Goal: Information Seeking & Learning: Understand process/instructions

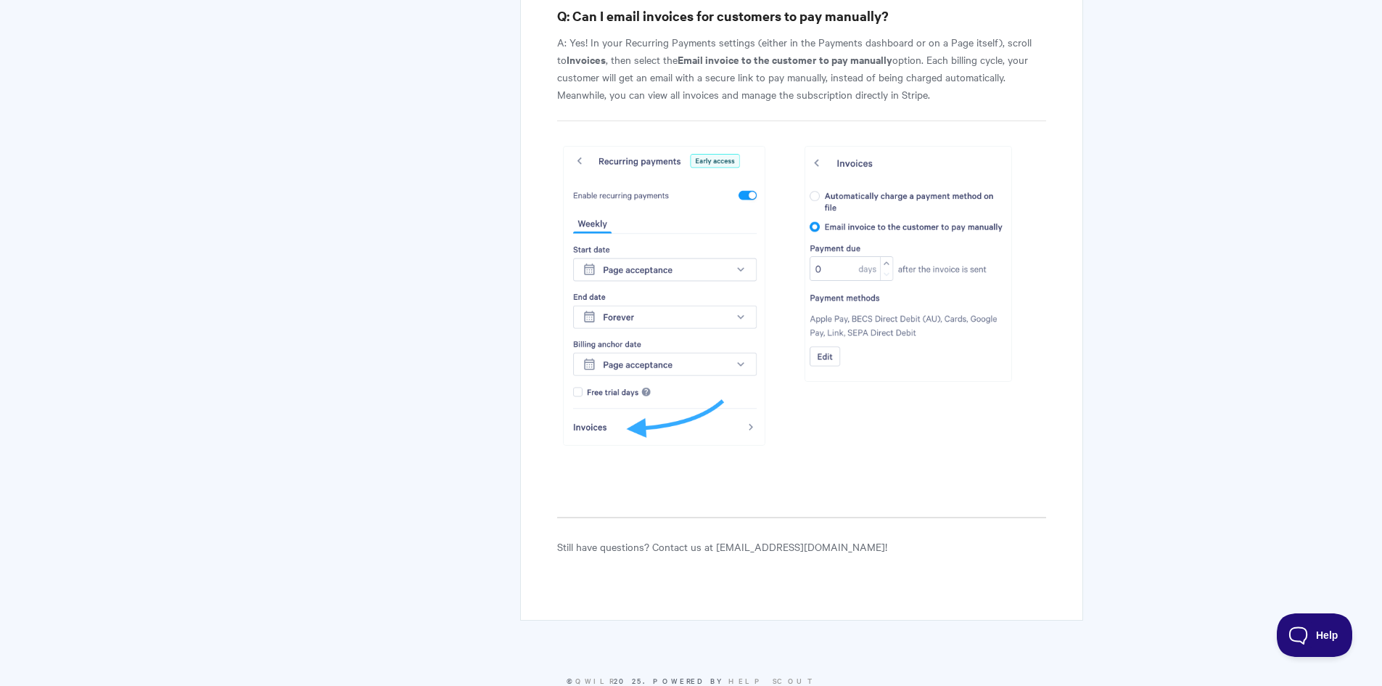
scroll to position [6014, 0]
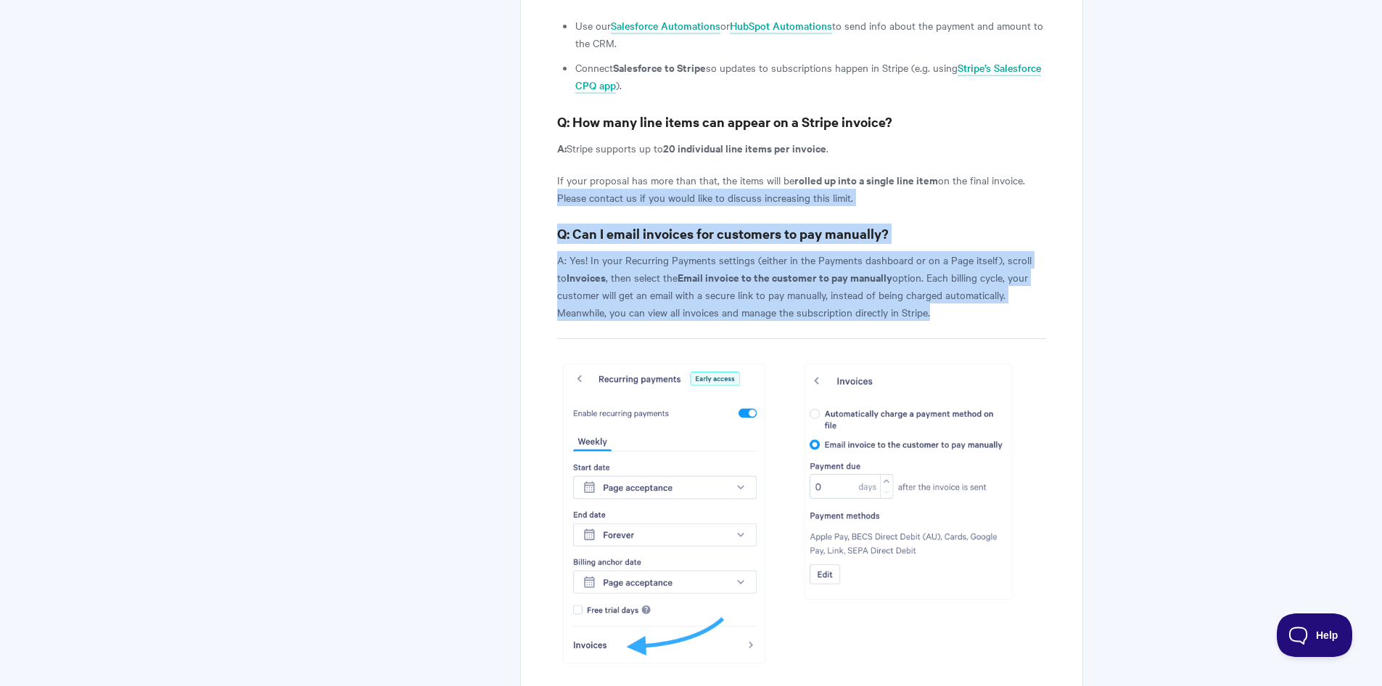
drag, startPoint x: 1256, startPoint y: 442, endPoint x: 1267, endPoint y: 129, distance: 313.5
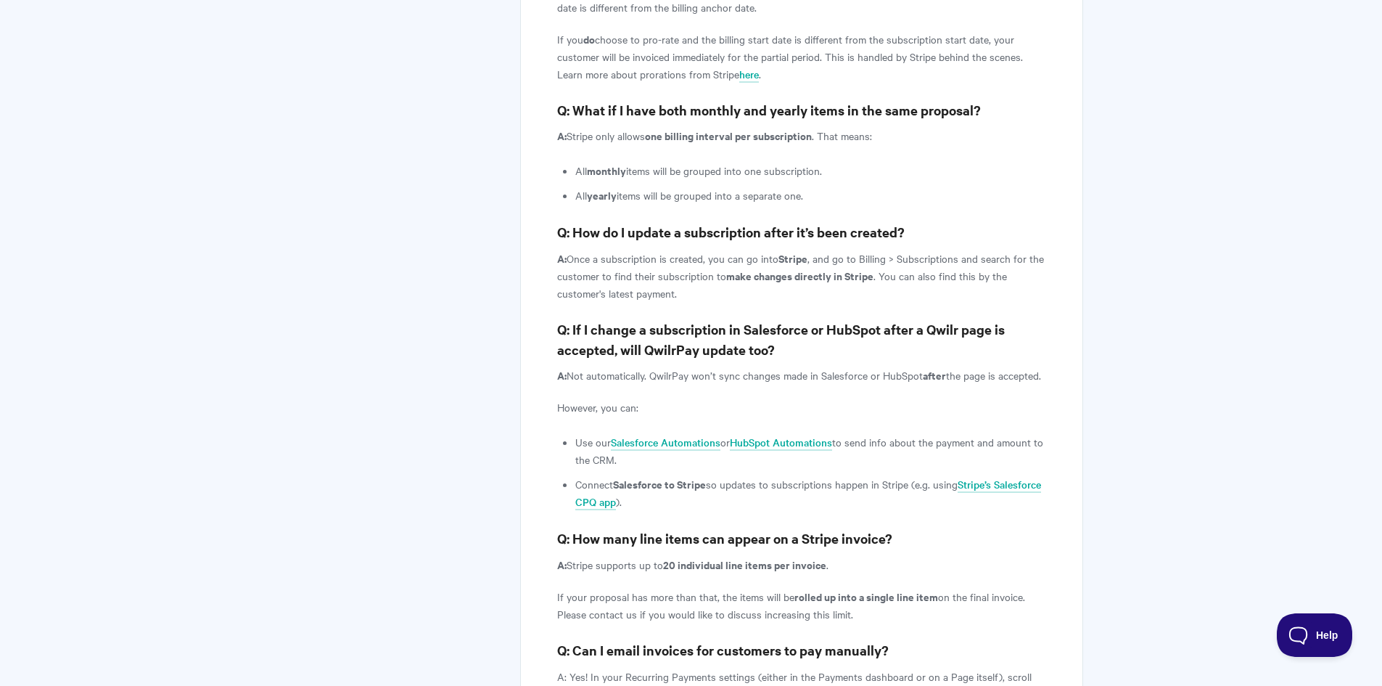
scroll to position [5579, 0]
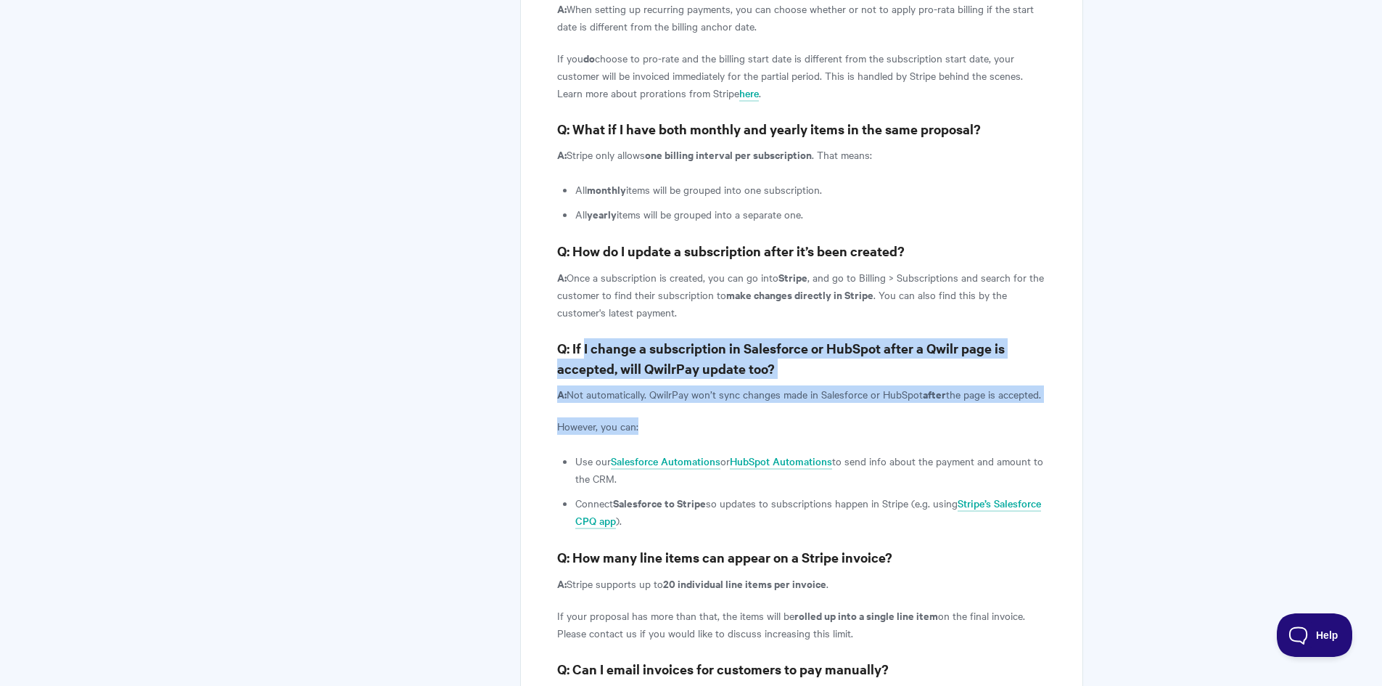
drag, startPoint x: 586, startPoint y: 295, endPoint x: 801, endPoint y: 373, distance: 228.6
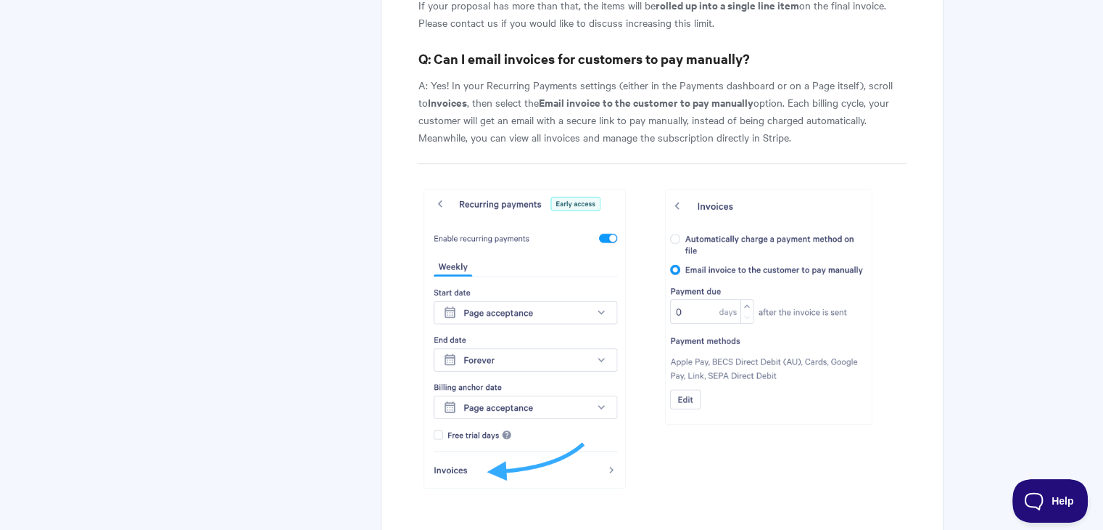
scroll to position [6156, 0]
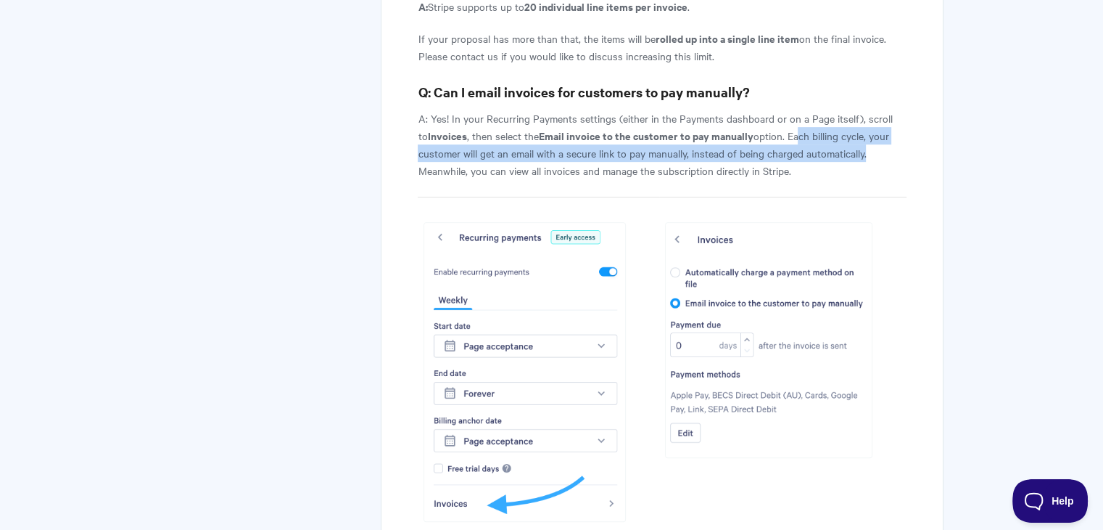
drag, startPoint x: 789, startPoint y: 94, endPoint x: 897, endPoint y: 106, distance: 108.8
click at [897, 110] on p "A: Yes! In your Recurring Payments settings (either in the Payments dashboard o…" at bounding box center [662, 145] width 488 height 70
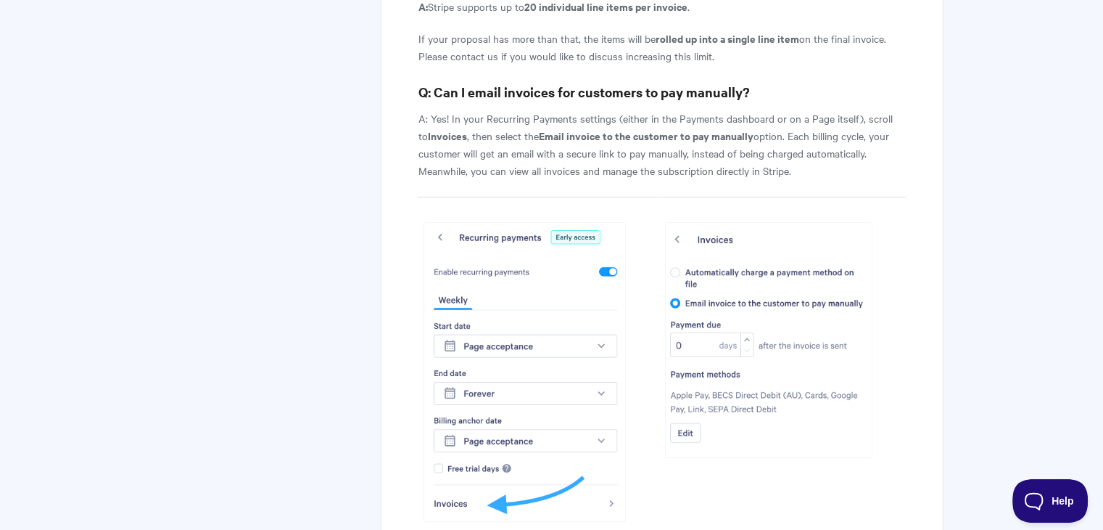
click at [860, 138] on p "A: Yes! In your Recurring Payments settings (either in the Payments dashboard o…" at bounding box center [662, 145] width 488 height 70
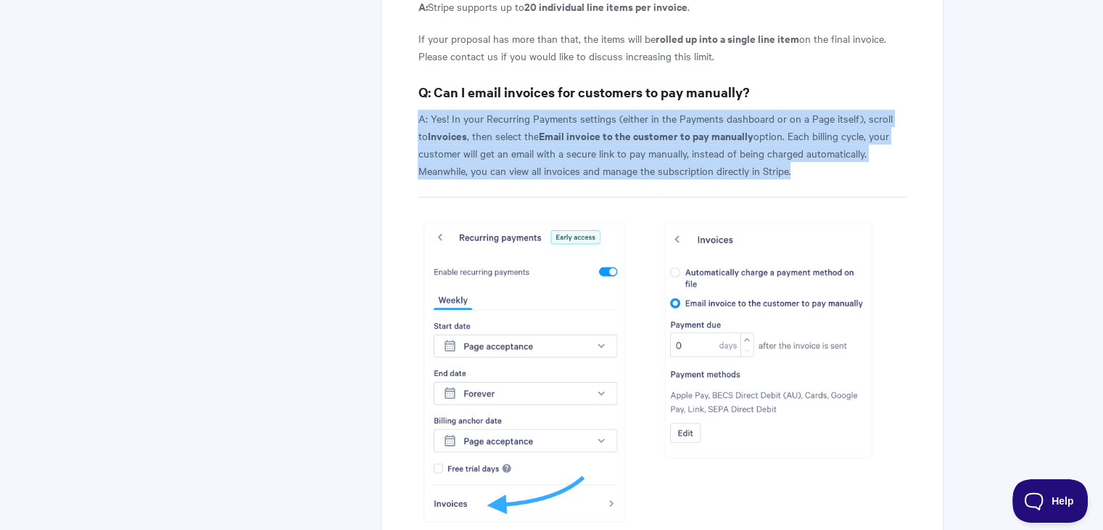
drag, startPoint x: 812, startPoint y: 129, endPoint x: 419, endPoint y: 81, distance: 396.8
click at [419, 110] on p "A: Yes! In your Recurring Payments settings (either in the Payments dashboard o…" at bounding box center [662, 145] width 488 height 70
click at [503, 118] on p "A: Yes! In your Recurring Payments settings (either in the Payments dashboard o…" at bounding box center [662, 145] width 488 height 70
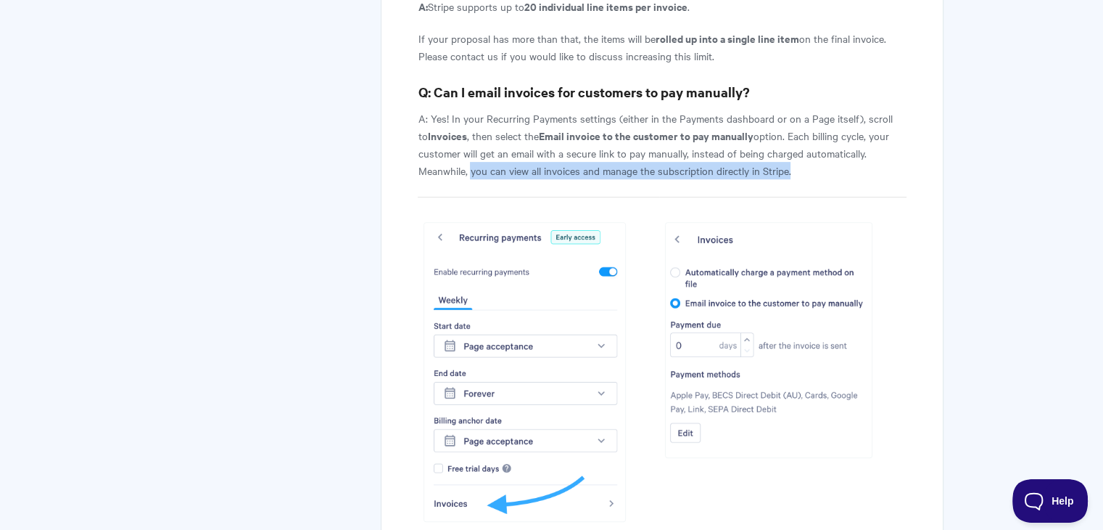
drag, startPoint x: 472, startPoint y: 128, endPoint x: 839, endPoint y: 131, distance: 367.8
click at [839, 131] on p "A: Yes! In your Recurring Payments settings (either in the Payments dashboard o…" at bounding box center [662, 145] width 488 height 70
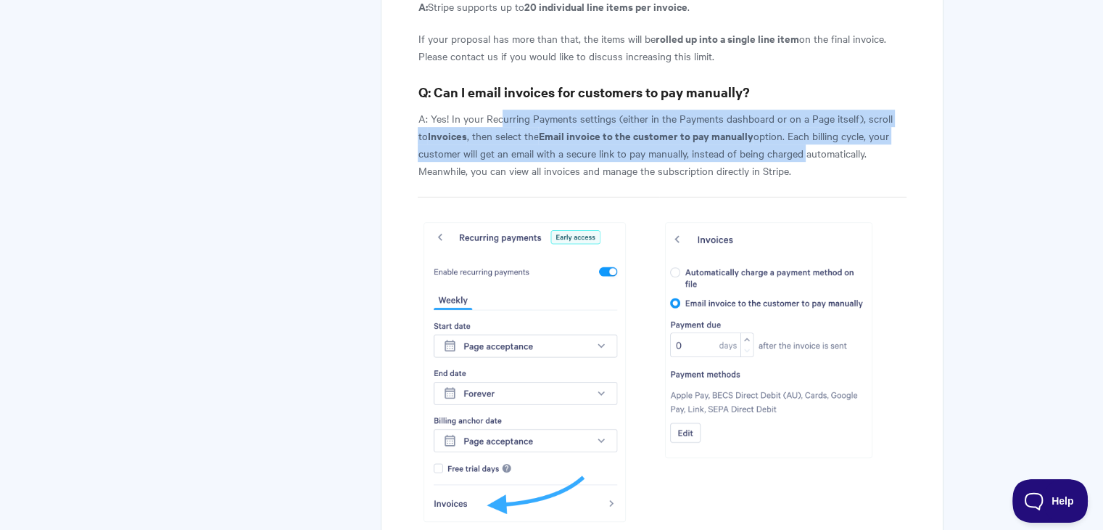
drag, startPoint x: 807, startPoint y: 113, endPoint x: 498, endPoint y: 73, distance: 310.9
click at [498, 110] on p "A: Yes! In your Recurring Payments settings (either in the Payments dashboard o…" at bounding box center [662, 145] width 488 height 70
click at [537, 110] on p "A: Yes! In your Recurring Payments settings (either in the Payments dashboard o…" at bounding box center [662, 145] width 488 height 70
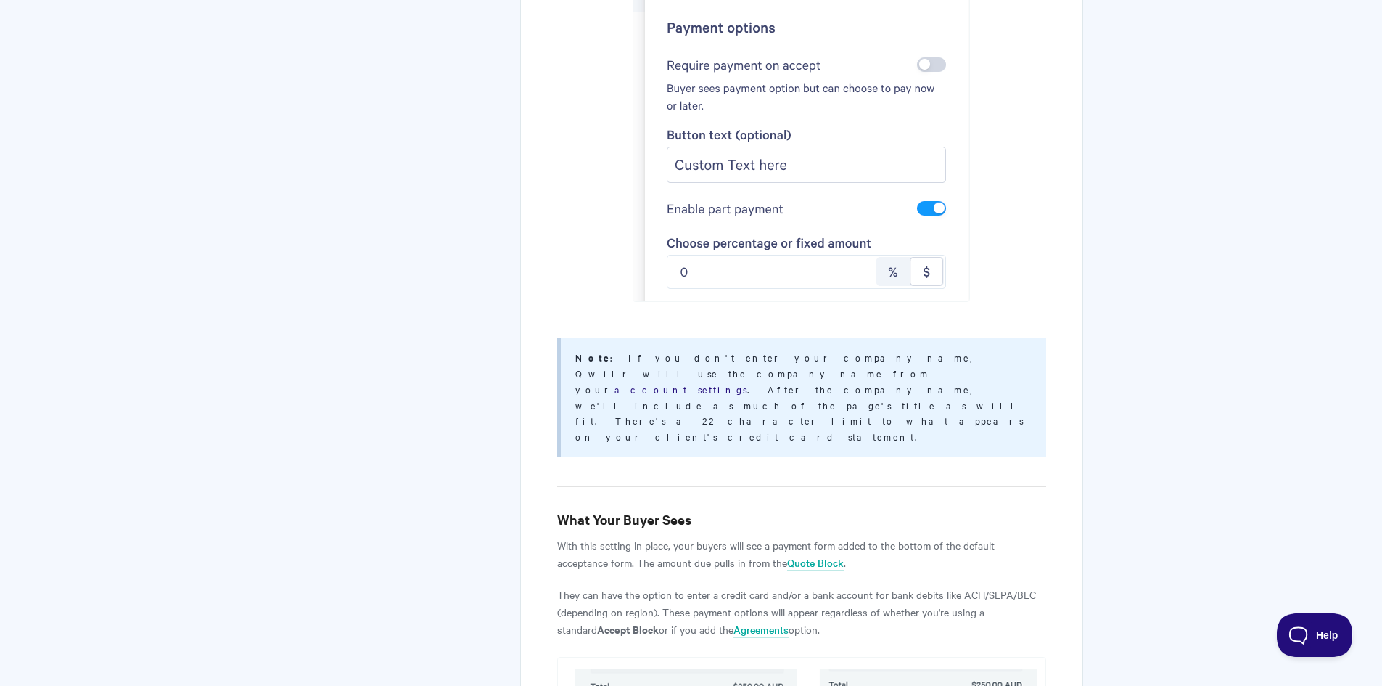
scroll to position [4788, 0]
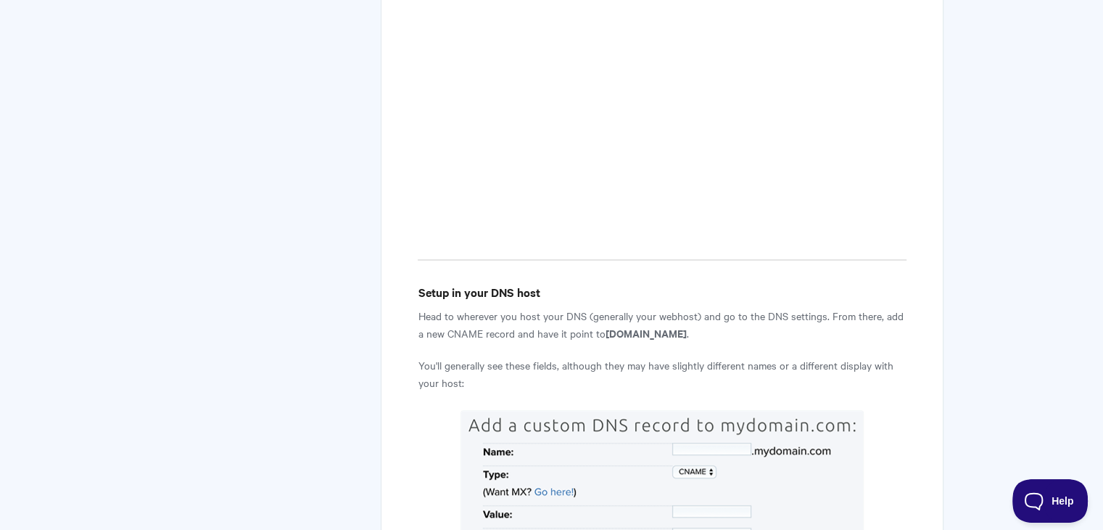
scroll to position [943, 0]
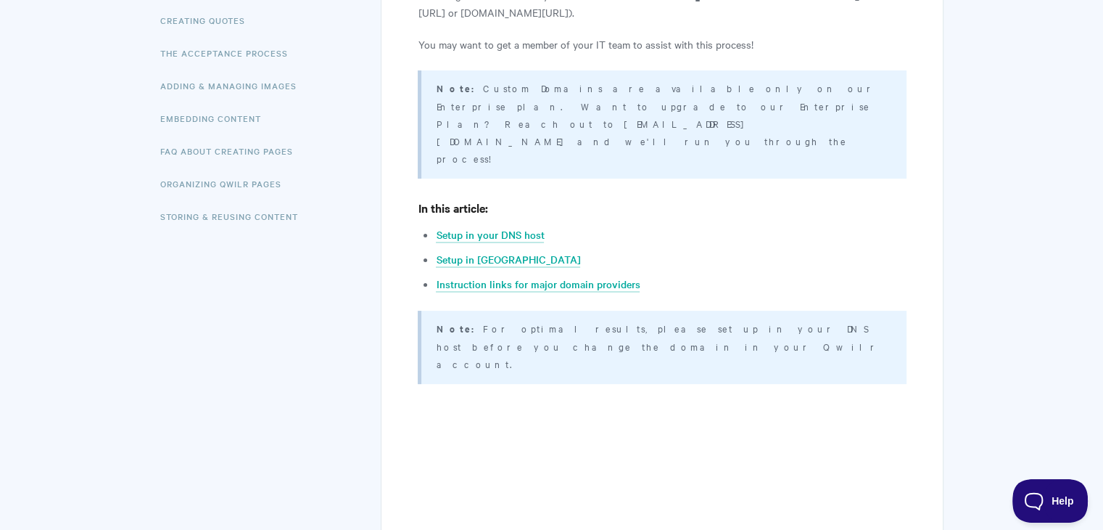
scroll to position [435, 0]
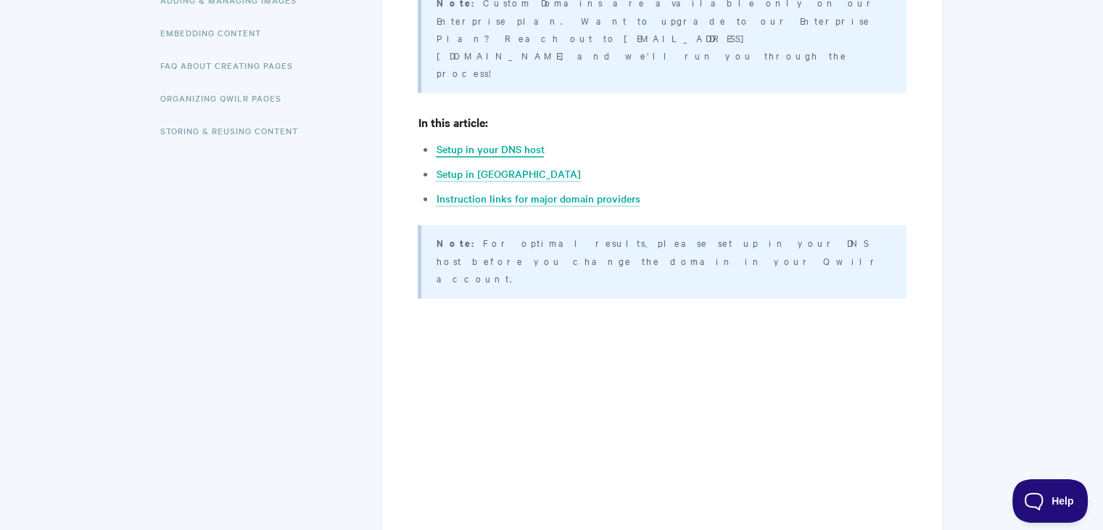
click at [528, 141] on link "Setup in your DNS host" at bounding box center [490, 149] width 108 height 16
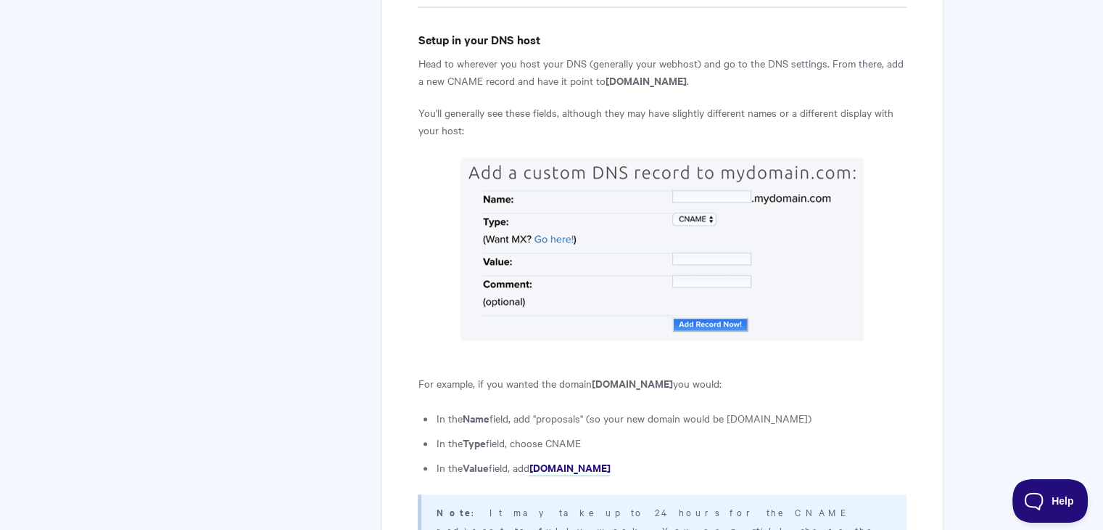
scroll to position [1064, 0]
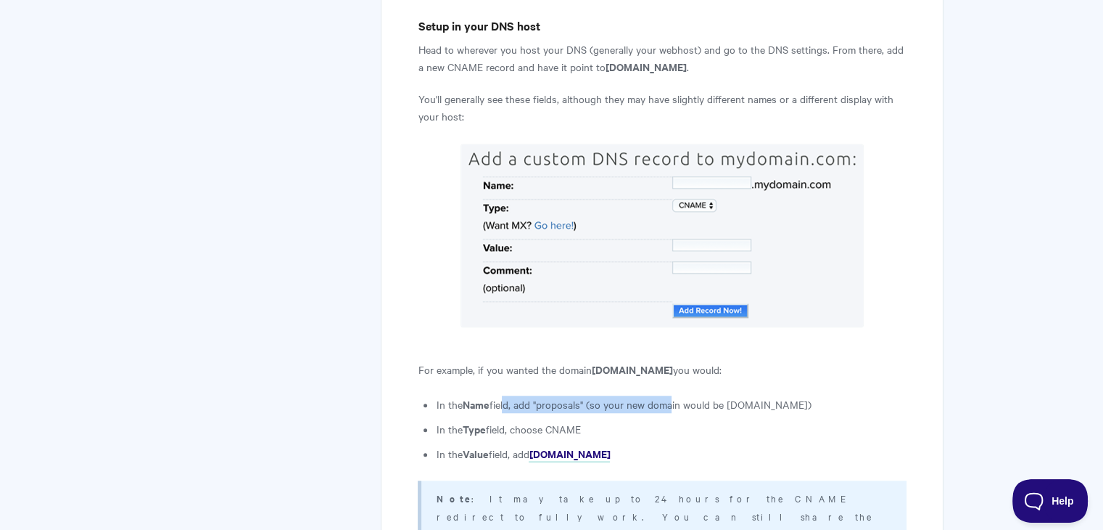
drag, startPoint x: 505, startPoint y: 305, endPoint x: 672, endPoint y: 315, distance: 167.8
click at [672, 395] on li "In the Name field, add "proposals" (so your new domain would be proposals.mydom…" at bounding box center [671, 403] width 470 height 17
drag, startPoint x: 582, startPoint y: 313, endPoint x: 673, endPoint y: 313, distance: 90.7
click at [673, 395] on li "In the Name field, add "proposals" (so your new domain would be proposals.mydom…" at bounding box center [671, 403] width 470 height 17
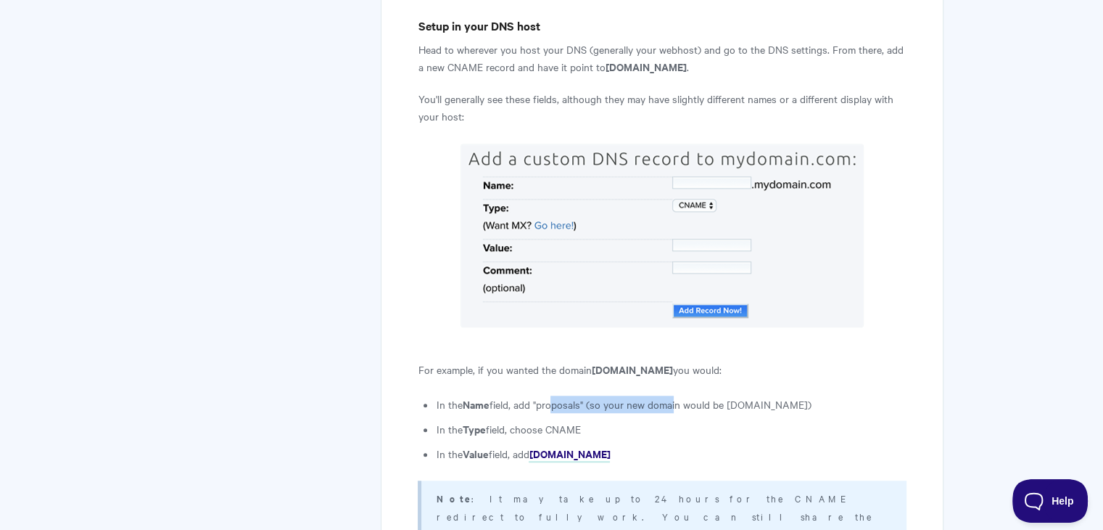
click at [673, 395] on li "In the Name field, add "proposals" (so your new domain would be proposals.mydom…" at bounding box center [671, 403] width 470 height 17
drag, startPoint x: 624, startPoint y: 311, endPoint x: 862, endPoint y: 316, distance: 238.7
click at [862, 395] on li "In the Name field, add "proposals" (so your new domain would be proposals.mydom…" at bounding box center [671, 403] width 470 height 17
drag, startPoint x: 473, startPoint y: 338, endPoint x: 556, endPoint y: 334, distance: 82.8
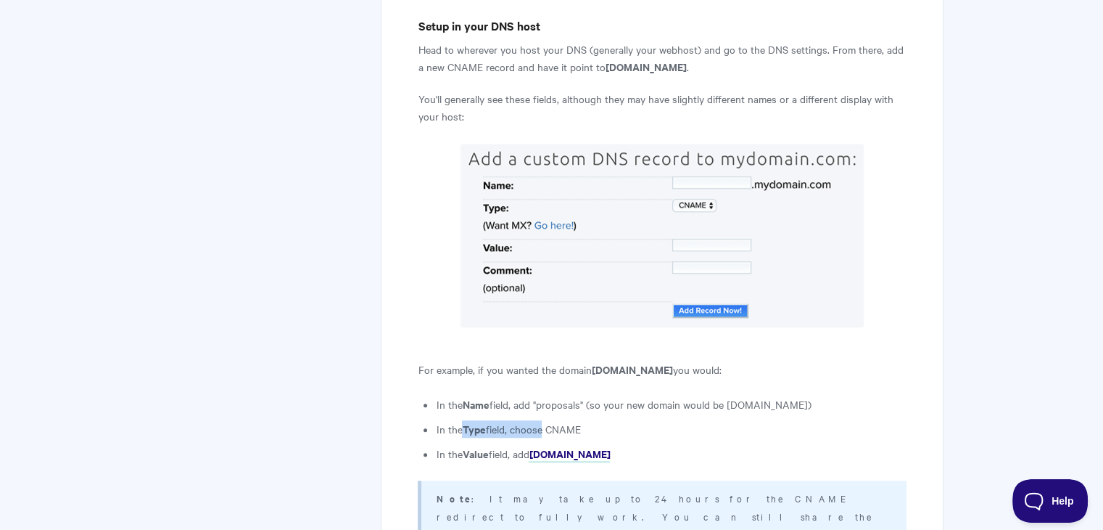
click at [555, 420] on li "In the Type field, choose CNAME" at bounding box center [671, 428] width 470 height 17
click at [556, 420] on li "In the Type field, choose CNAME" at bounding box center [671, 428] width 470 height 17
drag, startPoint x: 470, startPoint y: 359, endPoint x: 736, endPoint y: 358, distance: 266.2
click at [736, 445] on li "In the Value field, add custom-domains.qwilr.com" at bounding box center [671, 453] width 470 height 17
